Goal: Find specific page/section: Find specific page/section

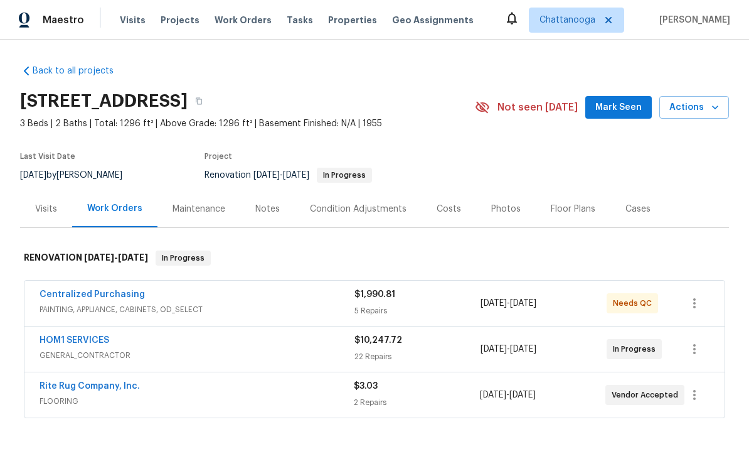
click at [333, 24] on span "Properties" at bounding box center [352, 20] width 49 height 13
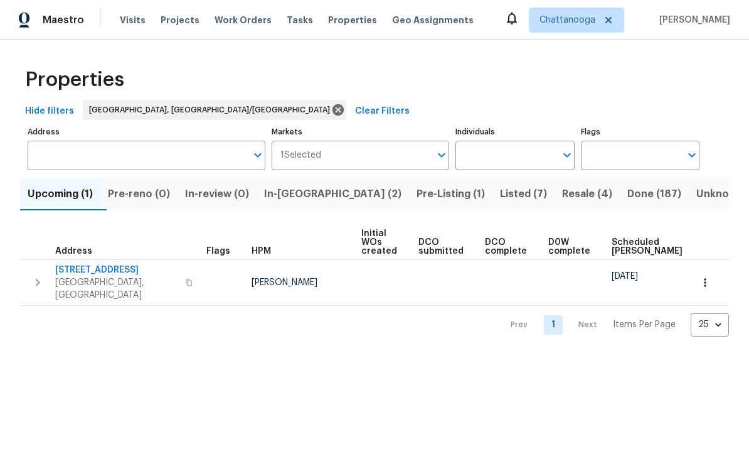
click at [417, 195] on span "Pre-Listing (1)" at bounding box center [451, 194] width 68 height 18
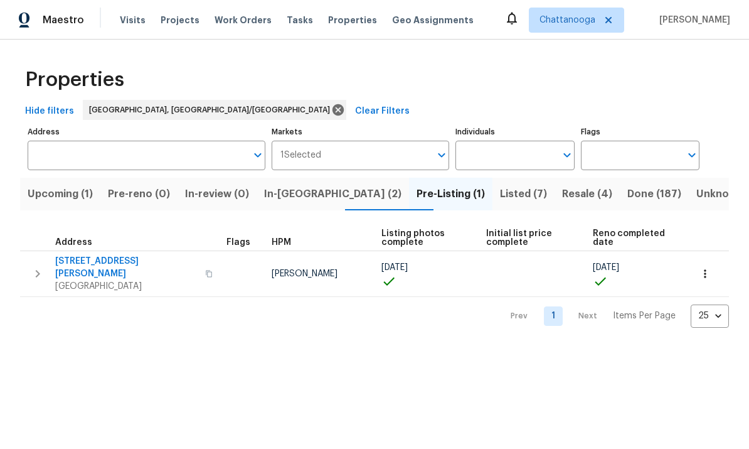
click at [82, 266] on span "[STREET_ADDRESS][PERSON_NAME]" at bounding box center [126, 267] width 142 height 25
click at [500, 197] on span "Listed (7)" at bounding box center [523, 194] width 47 height 18
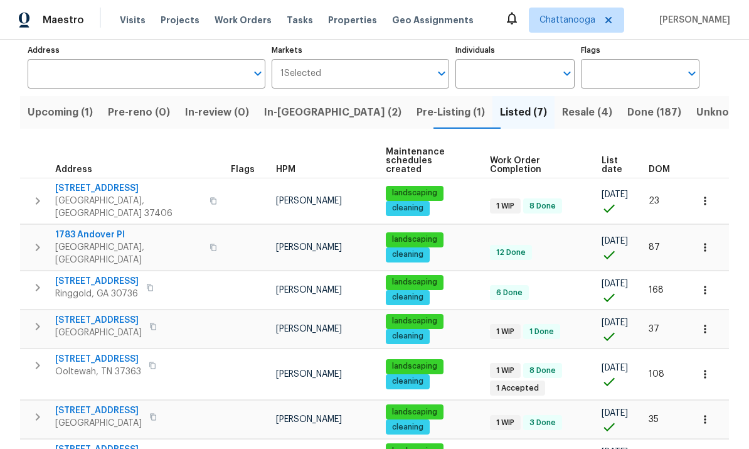
scroll to position [81, 0]
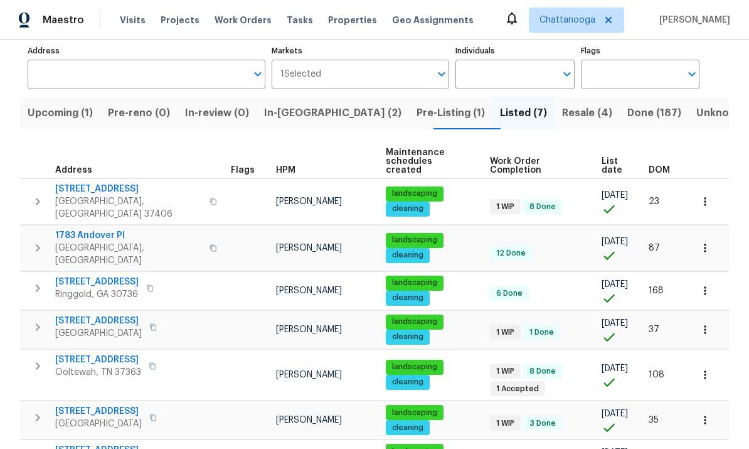
click at [85, 405] on span "[STREET_ADDRESS]" at bounding box center [98, 411] width 87 height 13
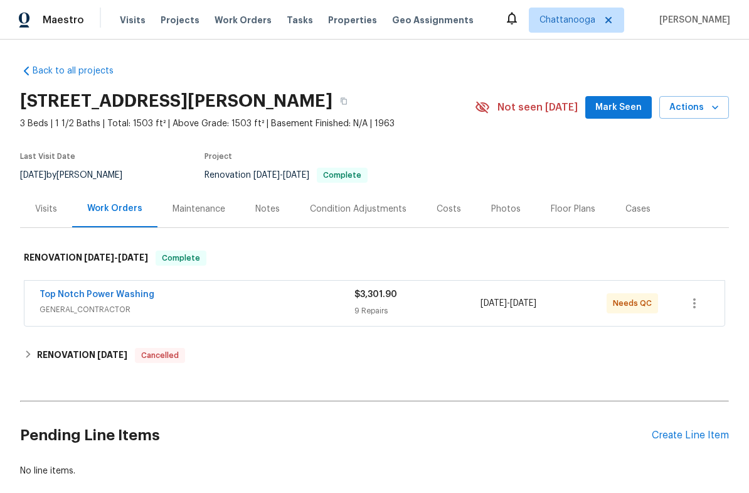
click at [40, 203] on div "Visits" at bounding box center [46, 209] width 22 height 13
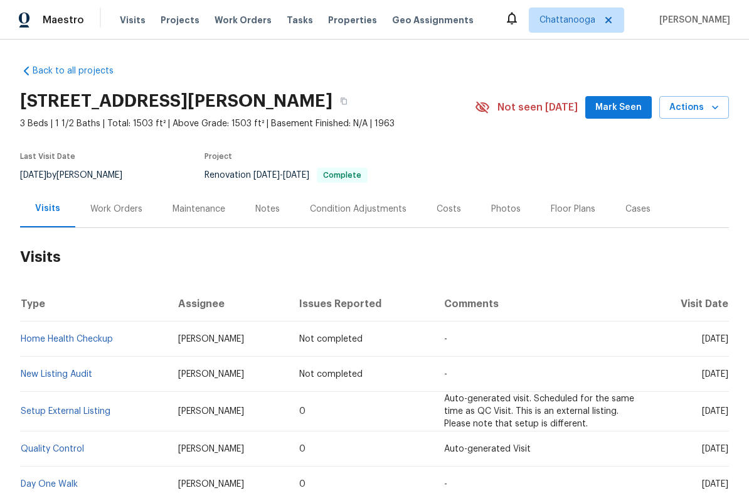
click at [110, 210] on div "Work Orders" at bounding box center [116, 209] width 52 height 13
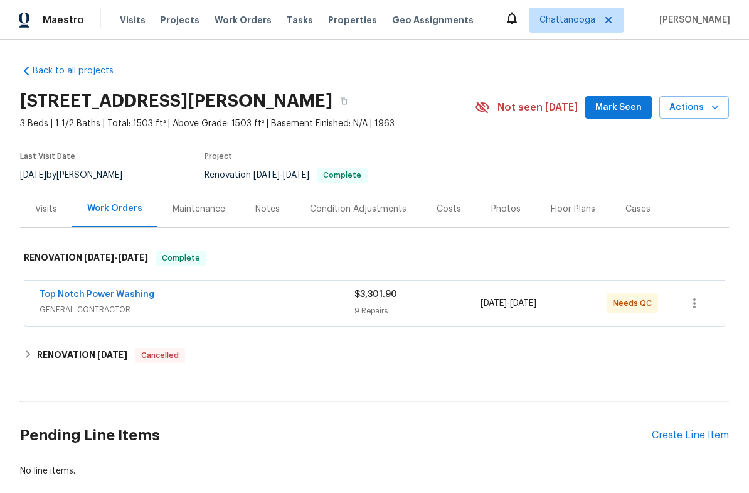
click at [451, 219] on div "Costs" at bounding box center [449, 208] width 55 height 37
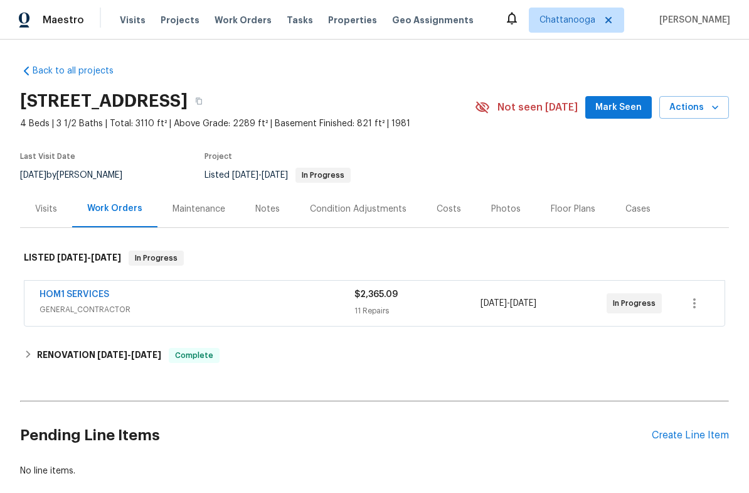
click at [77, 292] on link "HOM1 SERVICES" at bounding box center [75, 294] width 70 height 9
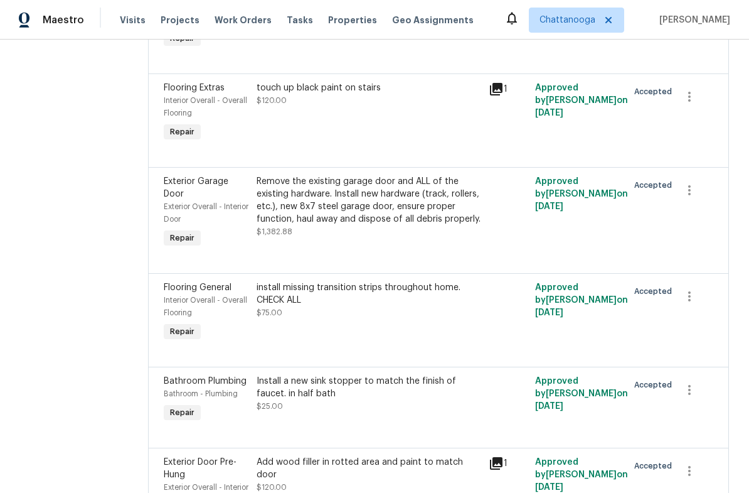
scroll to position [555, 0]
click at [284, 196] on div "Remove the existing garage door and ALL of the existing hardware. Install new h…" at bounding box center [369, 200] width 225 height 50
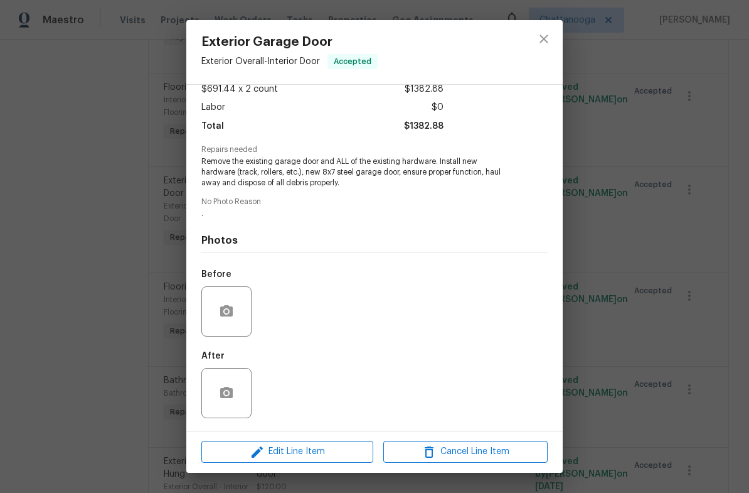
scroll to position [78, 0]
click at [107, 194] on div "Exterior Garage Door Exterior Overall - Interior Door Accepted Vendor HOM1 SERV…" at bounding box center [374, 246] width 749 height 493
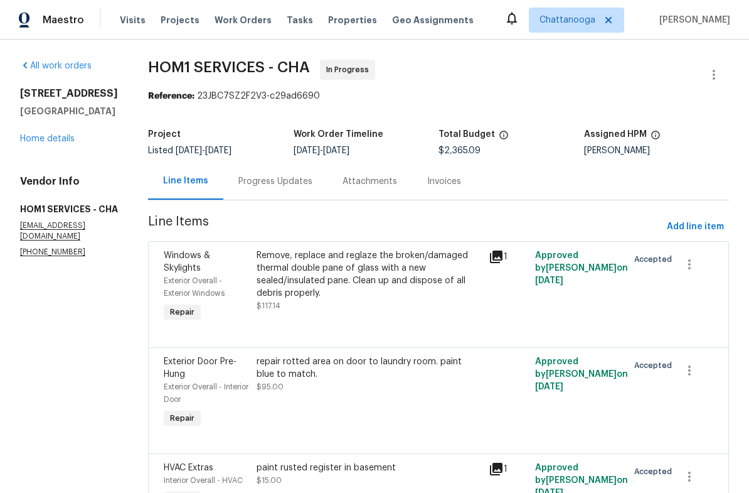
scroll to position [0, 0]
click at [46, 143] on link "Home details" at bounding box center [47, 138] width 55 height 9
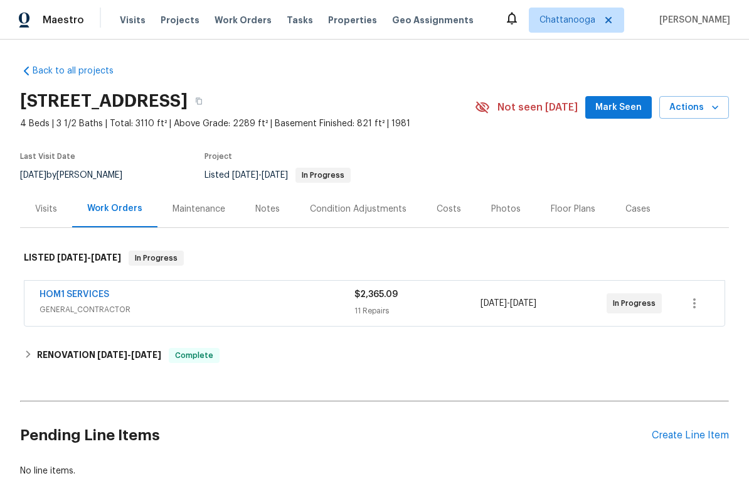
click at [492, 212] on div "Photos" at bounding box center [507, 209] width 30 height 13
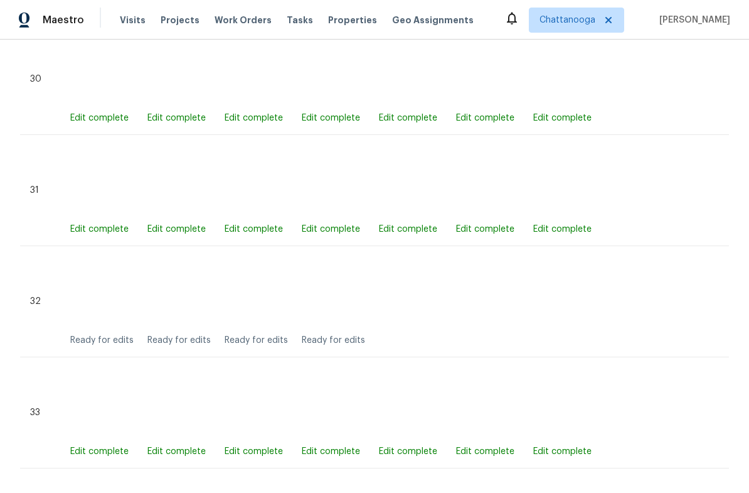
scroll to position [4175, 0]
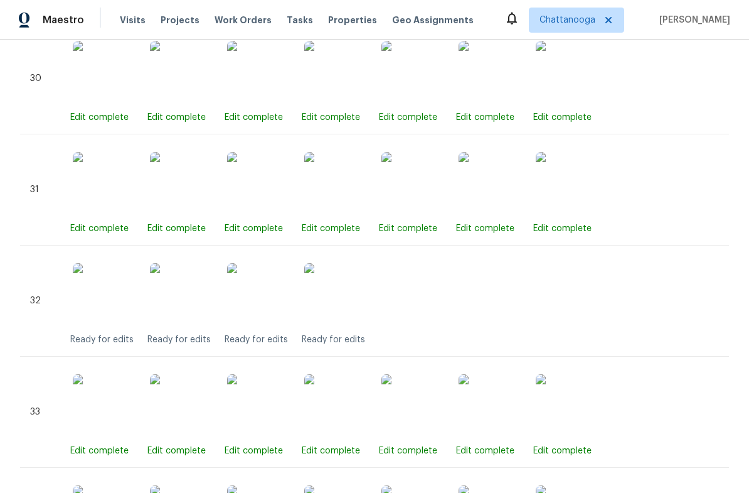
click at [331, 296] on img at bounding box center [335, 294] width 63 height 63
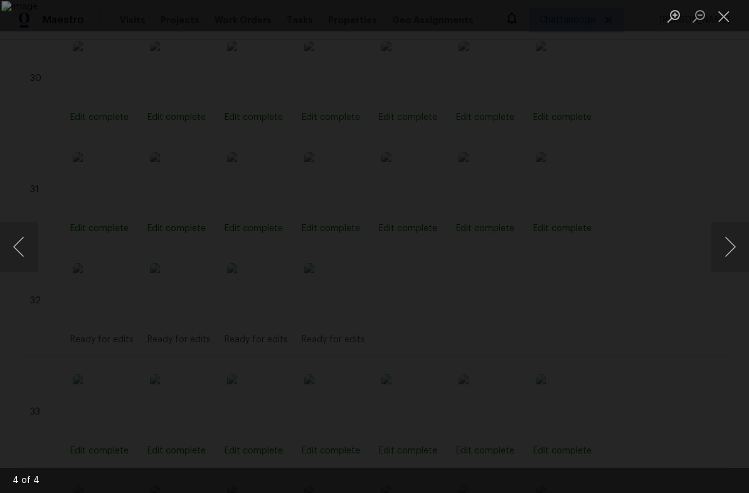
click at [723, 17] on button "Close lightbox" at bounding box center [724, 16] width 25 height 22
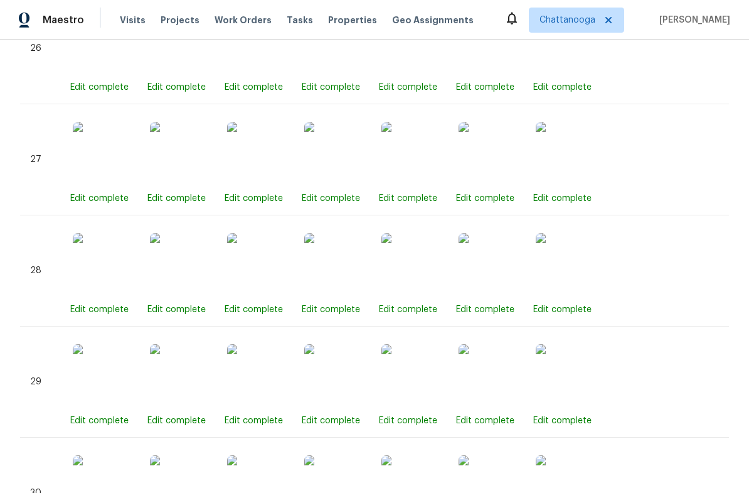
scroll to position [3743, 0]
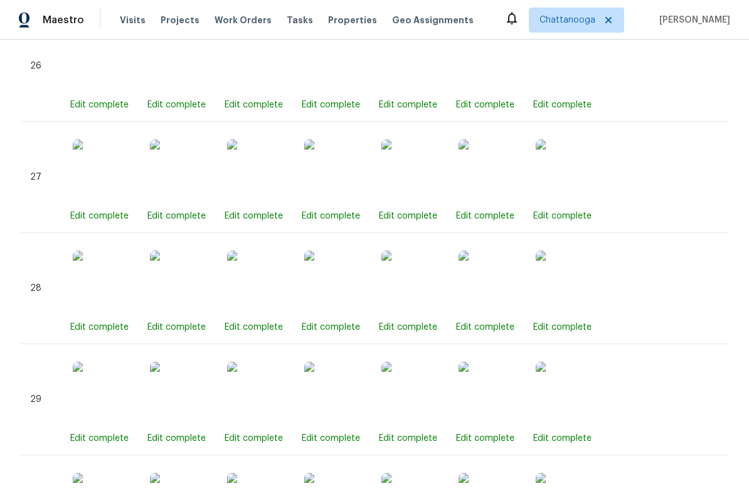
click at [287, 23] on span "Tasks" at bounding box center [300, 20] width 26 height 9
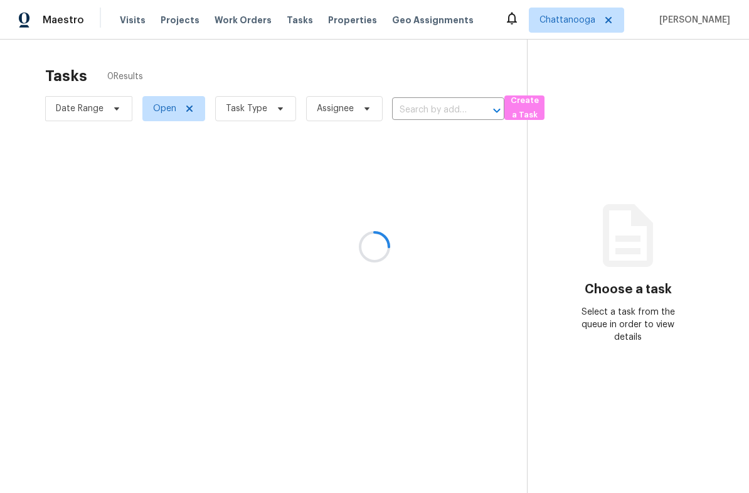
click at [338, 31] on div at bounding box center [374, 246] width 749 height 493
click at [336, 25] on div at bounding box center [374, 246] width 749 height 493
click at [336, 21] on div at bounding box center [374, 246] width 749 height 493
click at [328, 18] on span "Properties" at bounding box center [352, 20] width 49 height 13
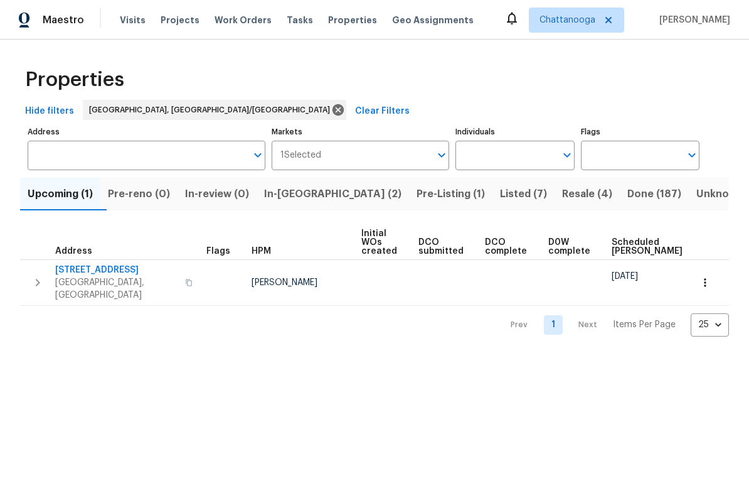
click at [493, 203] on button "Listed (7)" at bounding box center [524, 194] width 62 height 33
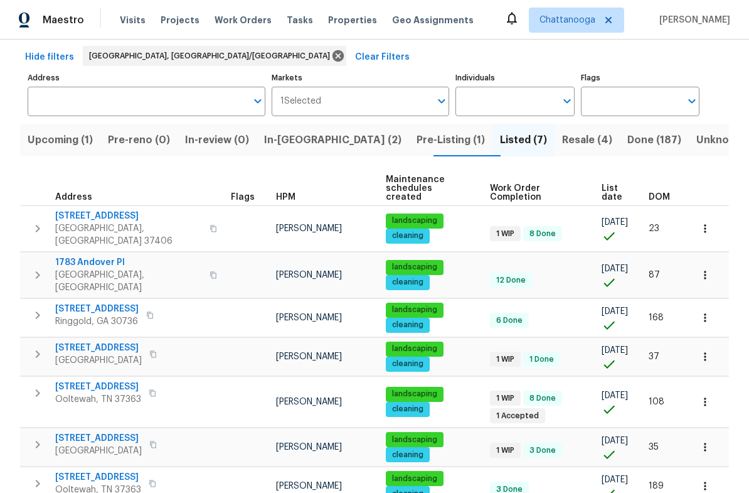
scroll to position [53, 0]
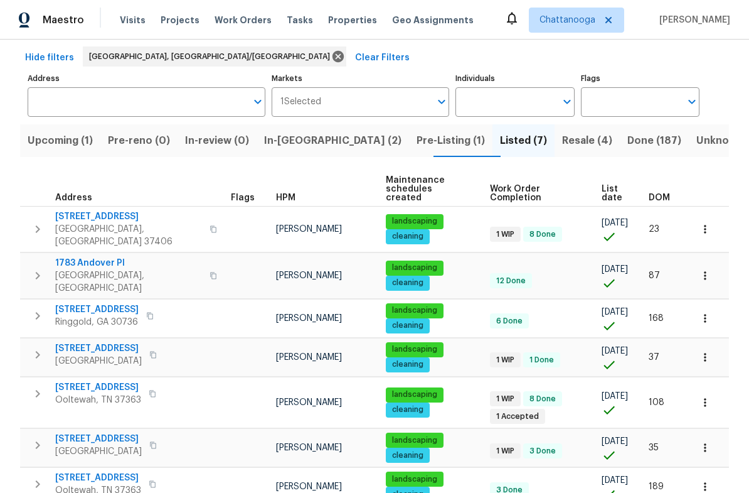
click at [97, 432] on span "[STREET_ADDRESS]" at bounding box center [98, 438] width 87 height 13
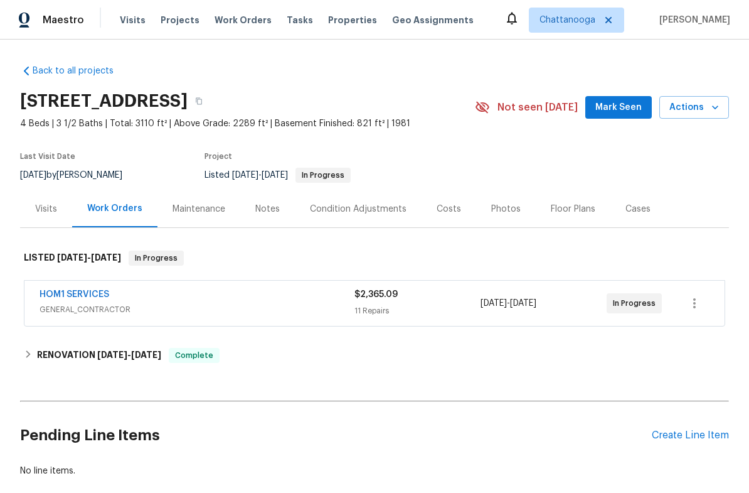
click at [54, 298] on link "HOM1 SERVICES" at bounding box center [75, 294] width 70 height 9
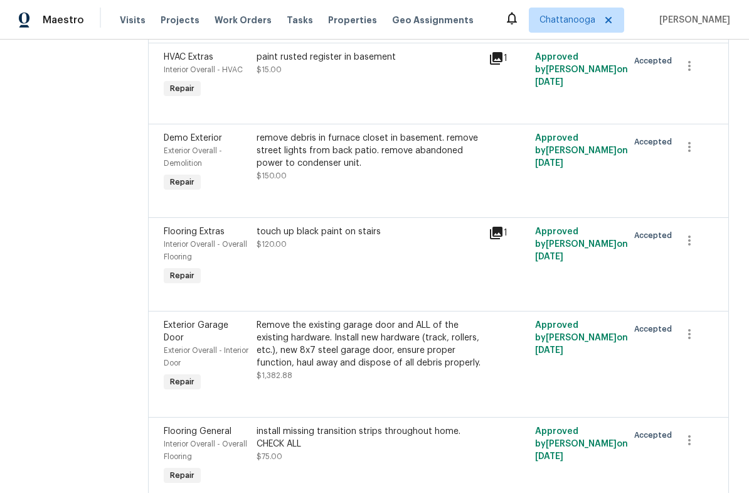
scroll to position [412, 0]
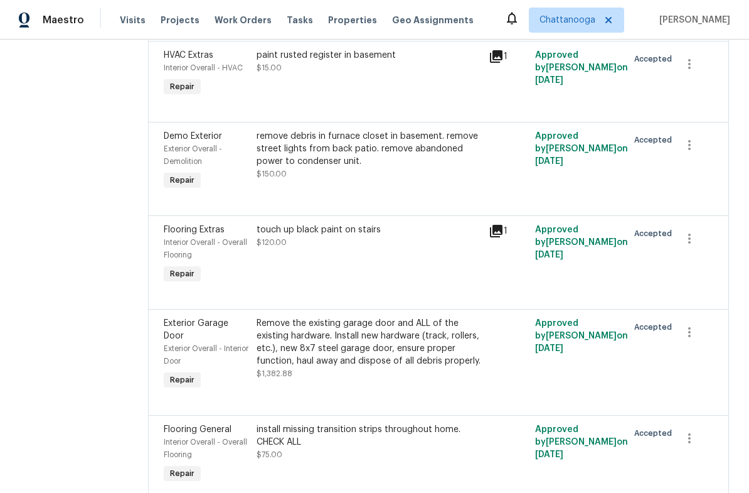
click at [305, 346] on div "Remove the existing garage door and ALL of the existing hardware. Install new h…" at bounding box center [369, 342] width 225 height 50
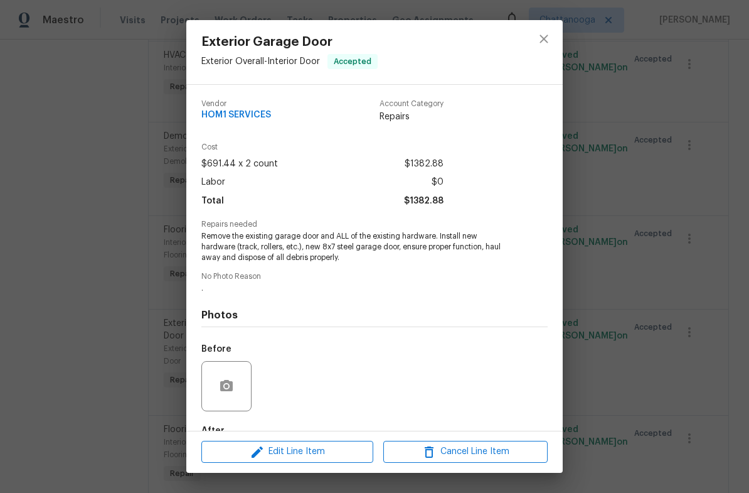
click at [92, 218] on div "Exterior Garage Door Exterior Overall - Interior Door Accepted Vendor HOM1 SERV…" at bounding box center [374, 246] width 749 height 493
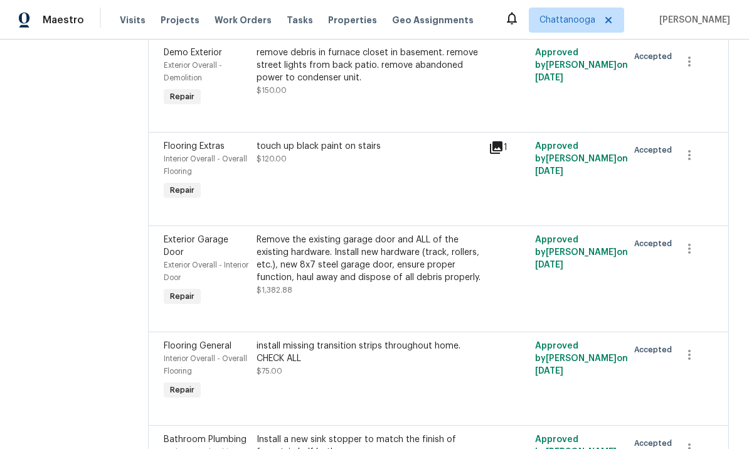
scroll to position [498, 0]
